Goal: Complete application form

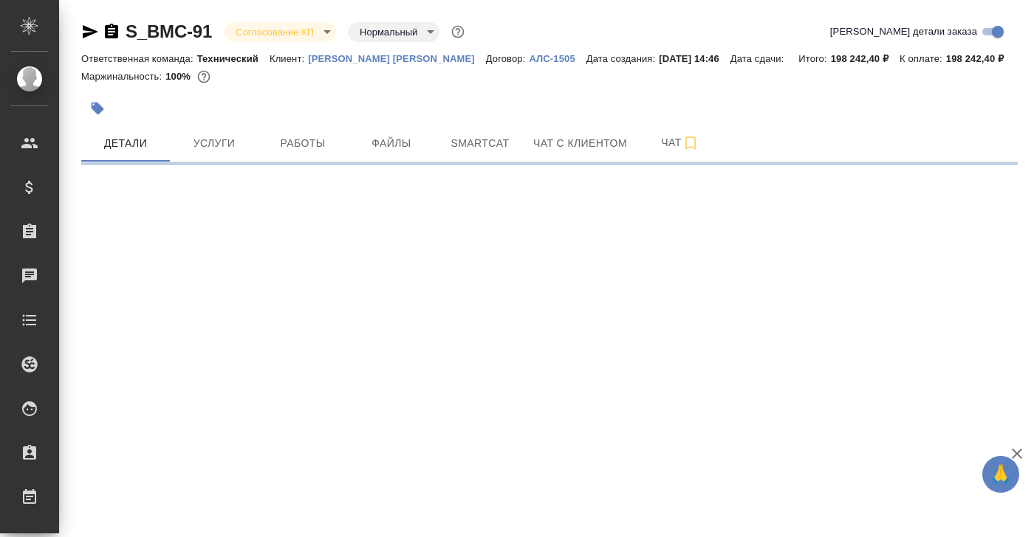
select select "RU"
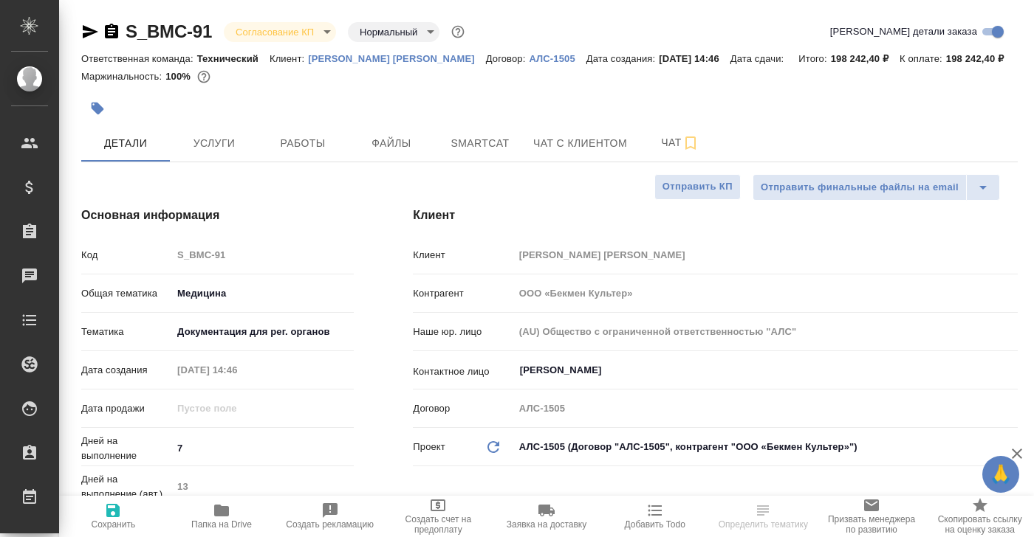
type textarea "x"
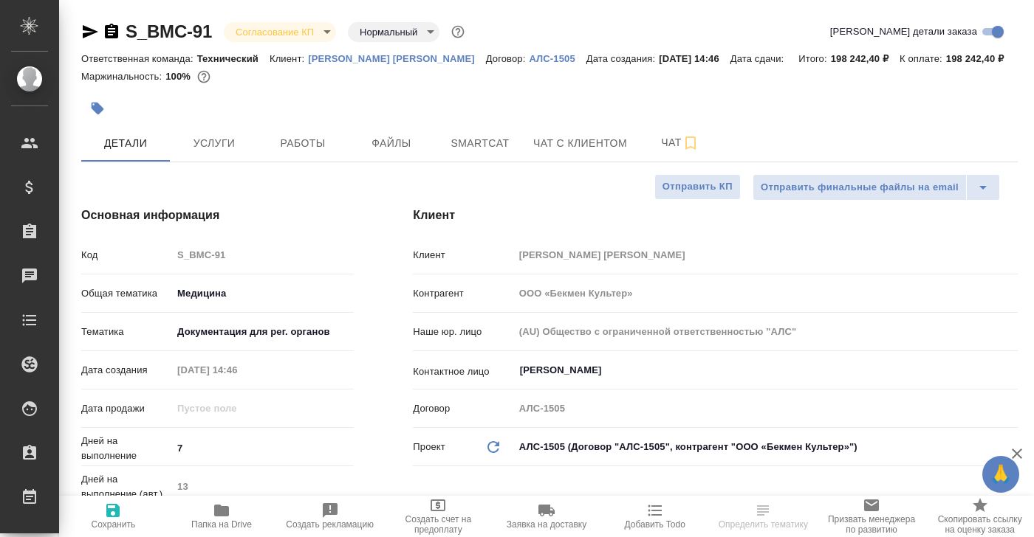
type textarea "x"
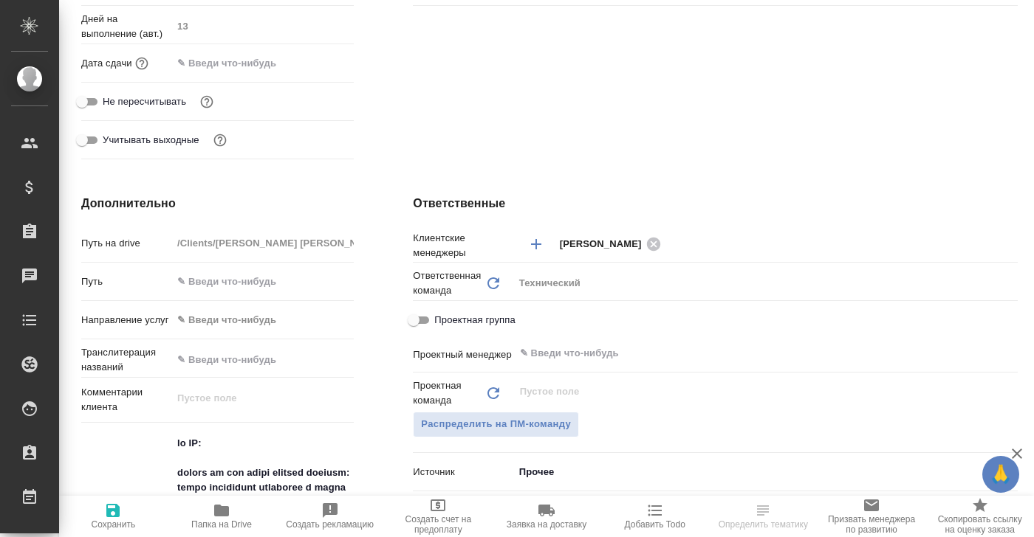
scroll to position [459, 0]
type textarea "x"
select select "RU"
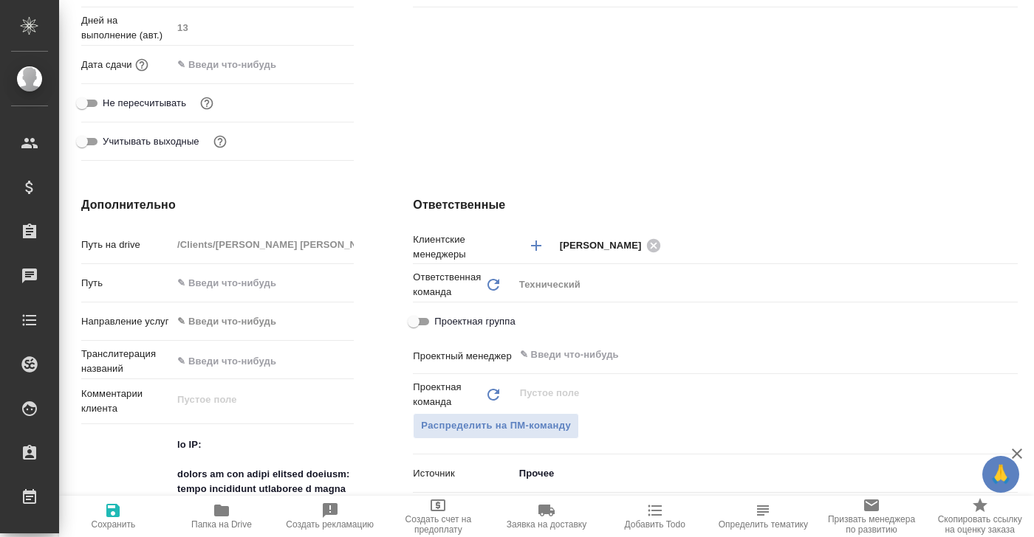
type textarea "x"
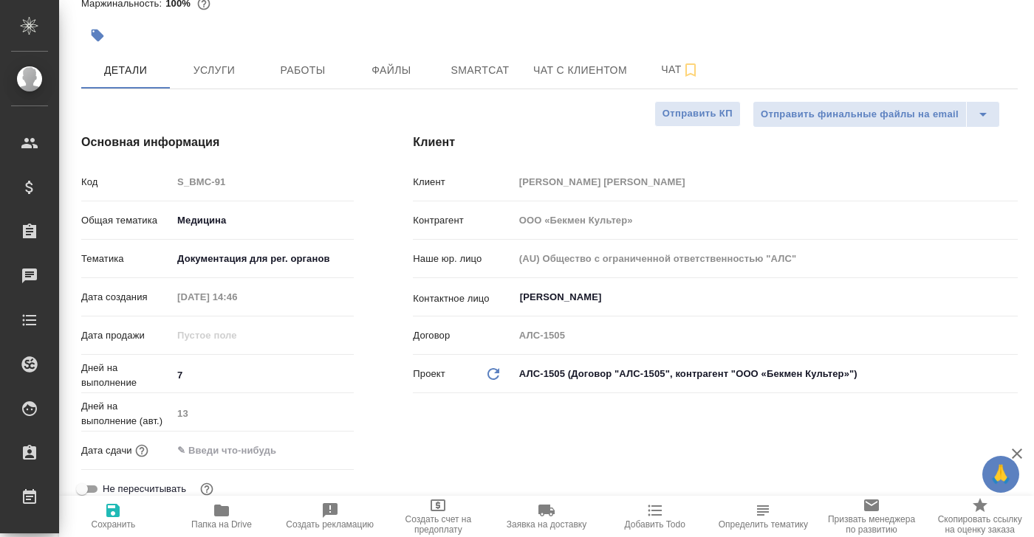
scroll to position [79, 0]
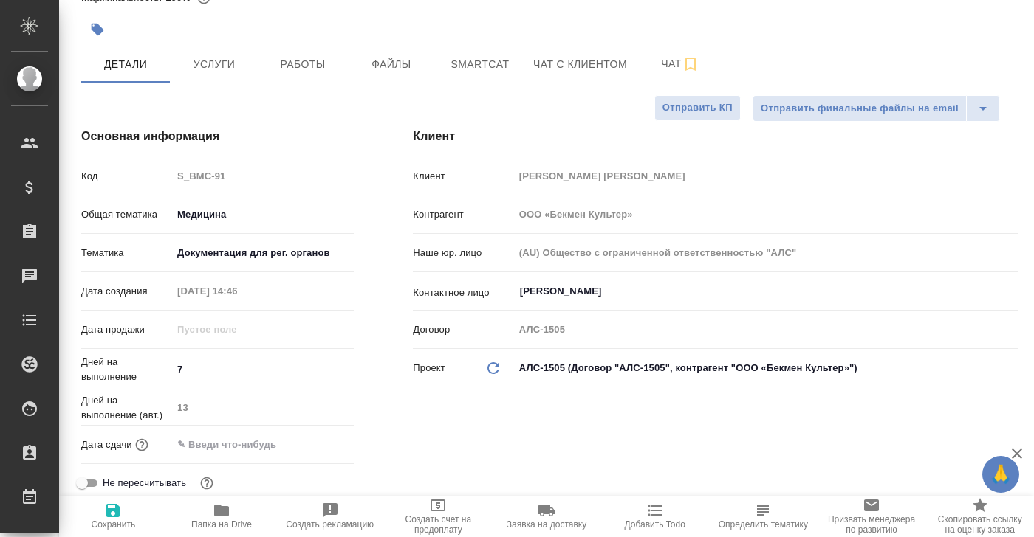
type textarea "x"
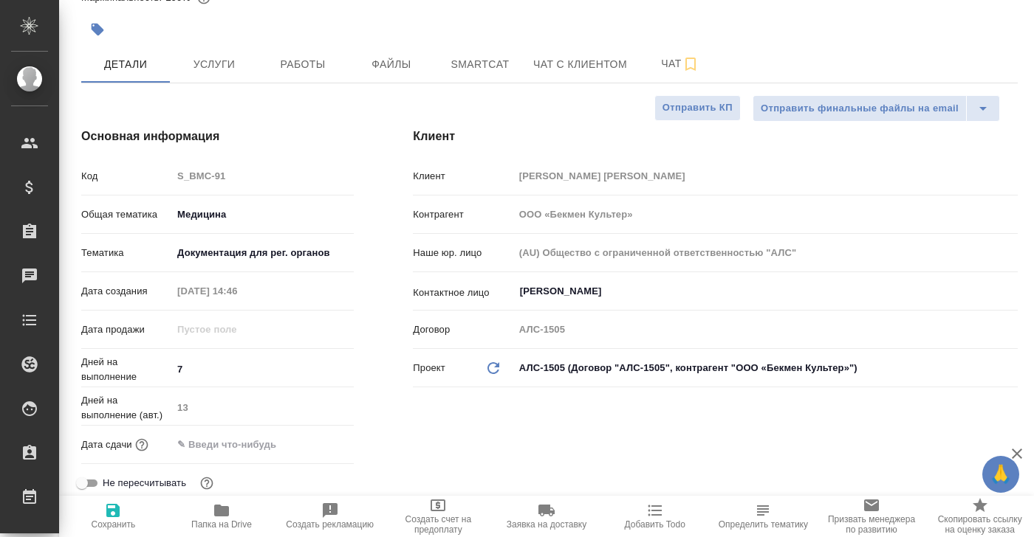
type textarea "x"
